Goal: Task Accomplishment & Management: Use online tool/utility

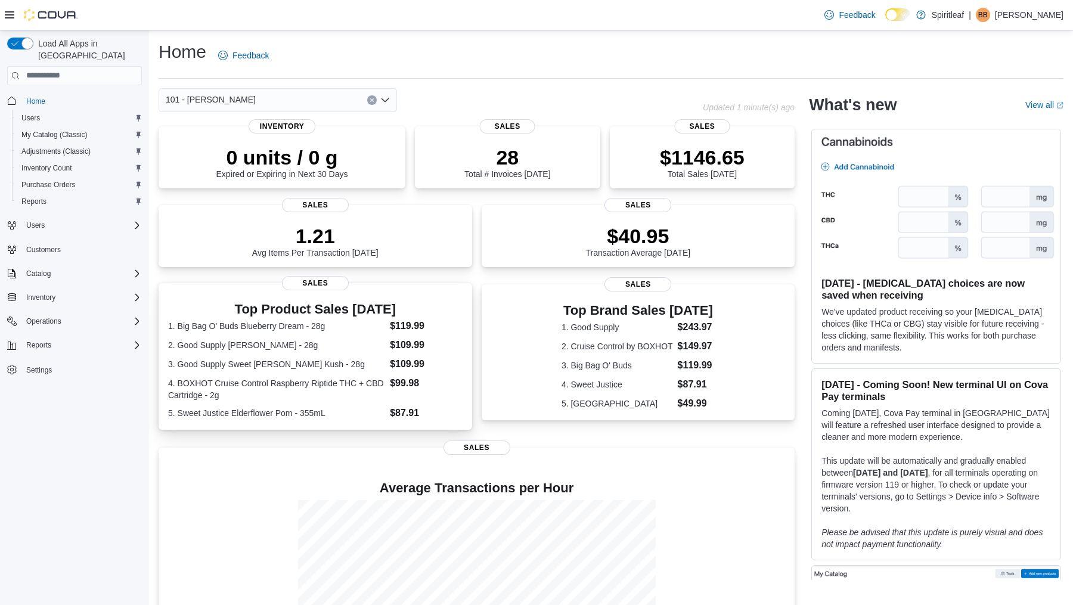
scroll to position [85, 0]
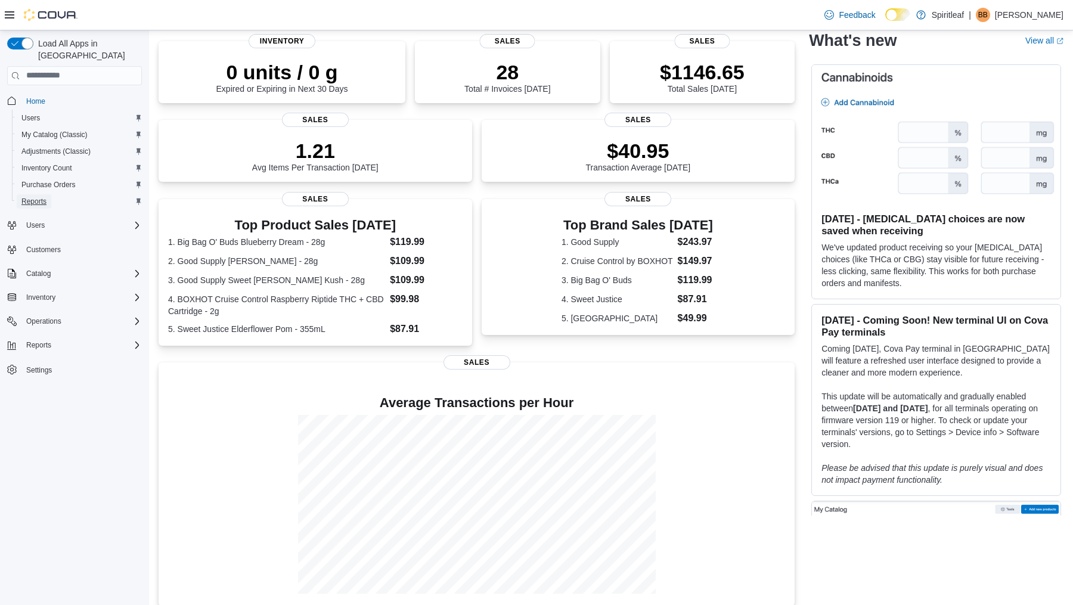
click at [47, 197] on span "Reports" at bounding box center [33, 202] width 25 height 10
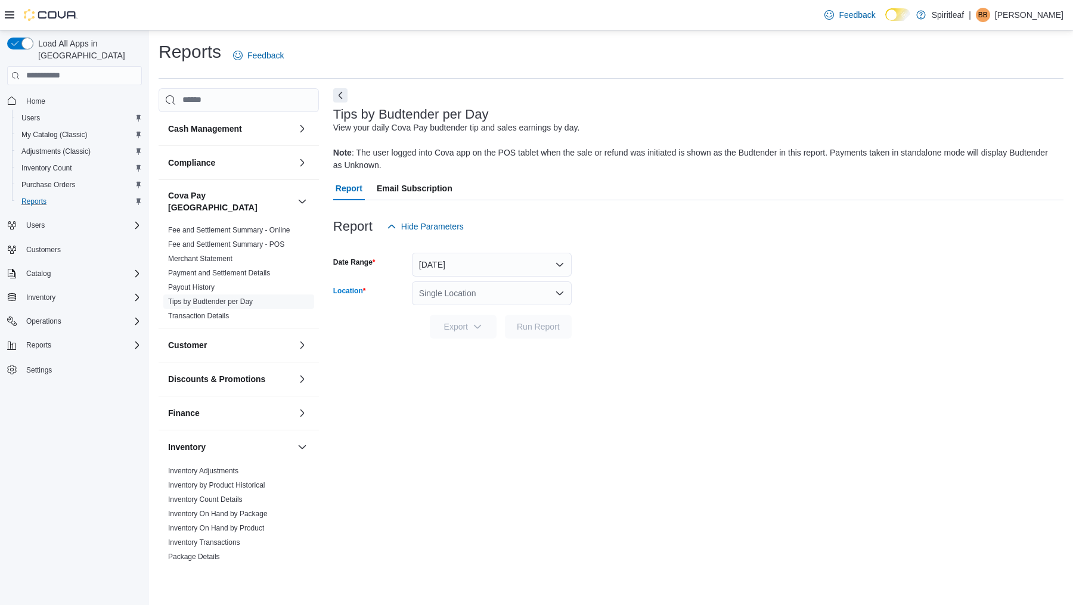
click at [501, 295] on div "Single Location" at bounding box center [492, 293] width 160 height 24
type input "***"
click at [506, 311] on span "101 - Vernon" at bounding box center [515, 314] width 90 height 12
click at [545, 325] on span "Run Report" at bounding box center [538, 326] width 43 height 12
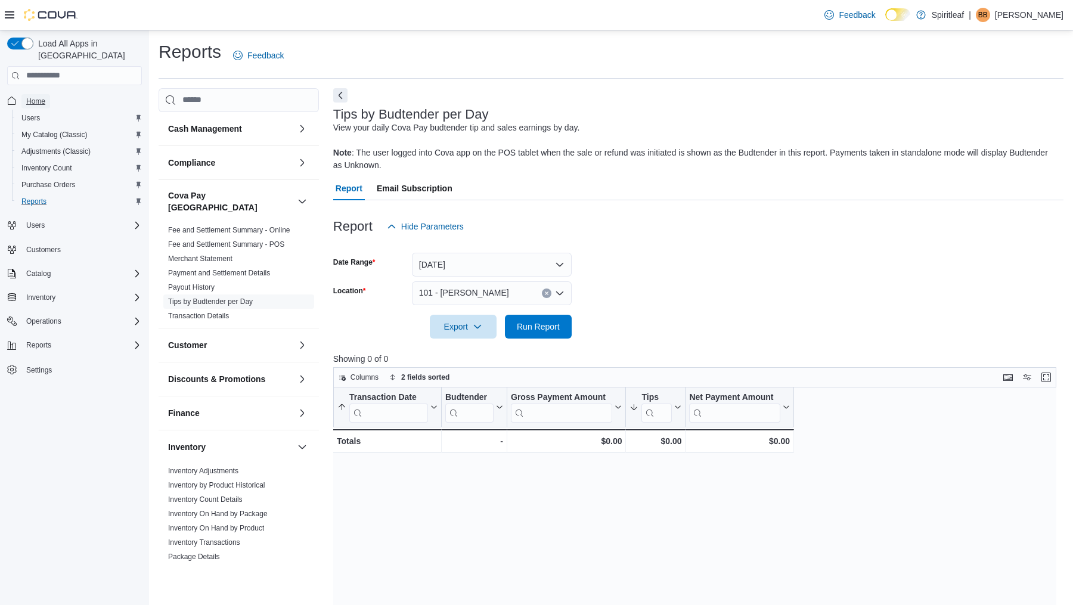
click at [44, 97] on span "Home" at bounding box center [35, 102] width 19 height 10
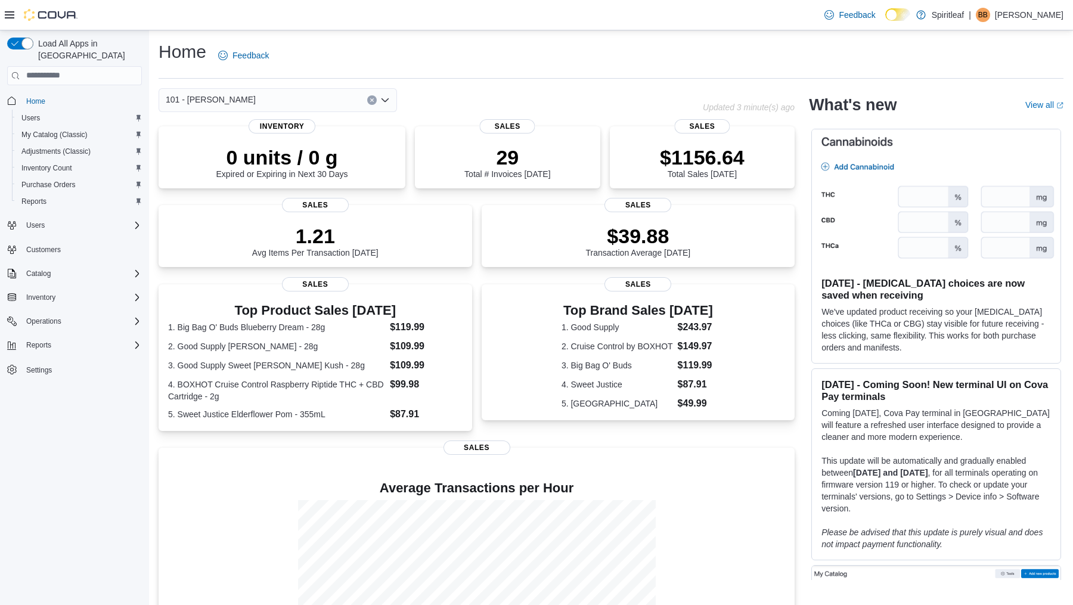
scroll to position [85, 0]
